Goal: Transaction & Acquisition: Book appointment/travel/reservation

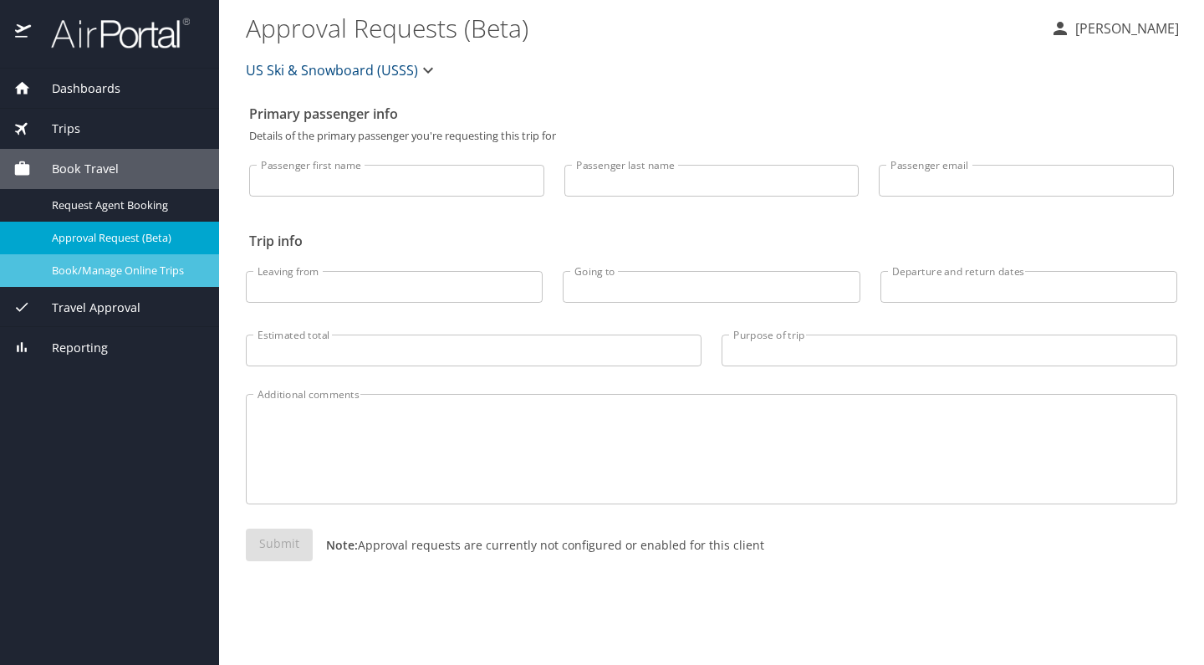
click at [95, 270] on span "Book/Manage Online Trips" at bounding box center [125, 271] width 147 height 16
click at [127, 270] on span "Book/Manage Online Trips" at bounding box center [125, 271] width 147 height 16
